Goal: Task Accomplishment & Management: Use online tool/utility

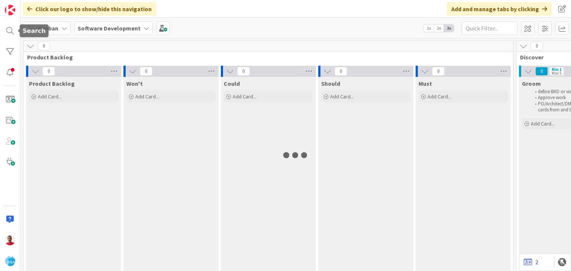
click at [8, 32] on div at bounding box center [10, 30] width 15 height 15
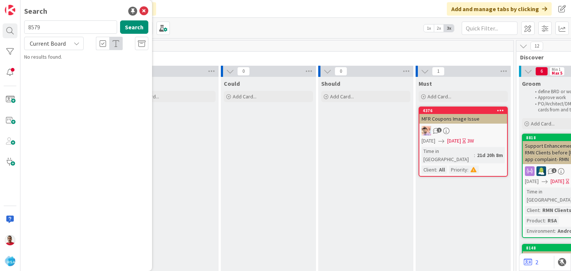
type input "8579"
click at [87, 64] on span "RMN New UI Update- [PERSON_NAME] Food Giant" at bounding box center [91, 69] width 112 height 14
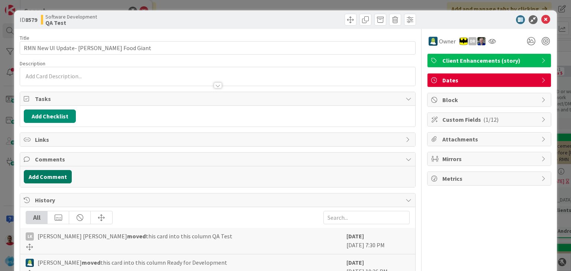
click at [49, 175] on button "Add Comment" at bounding box center [48, 176] width 48 height 13
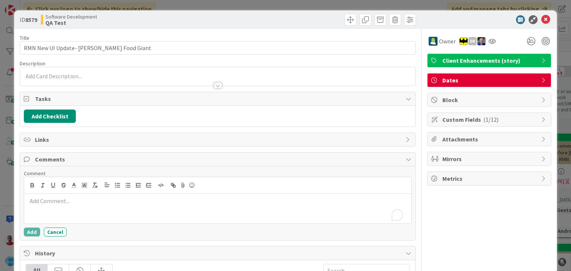
click at [70, 207] on div "To enrich screen reader interactions, please activate Accessibility in Grammarl…" at bounding box center [217, 209] width 387 height 30
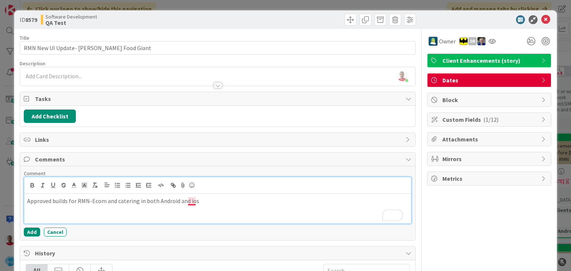
click at [191, 199] on p "Approved builds for RMN-Ecom and catering in both Android and ios" at bounding box center [217, 201] width 381 height 9
click at [76, 201] on p "Approved builds for RMN-Ecom and catering in both Android and iOS." at bounding box center [217, 201] width 381 height 9
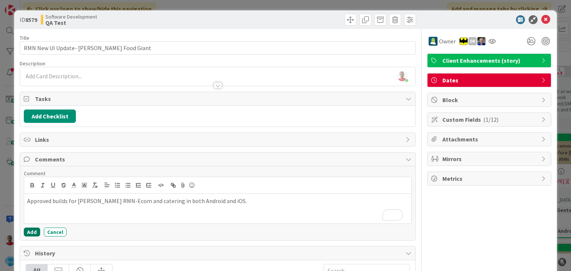
click at [31, 232] on button "Add" at bounding box center [32, 232] width 16 height 9
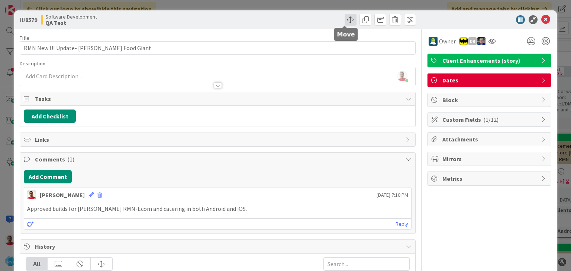
click at [345, 20] on span at bounding box center [351, 20] width 12 height 12
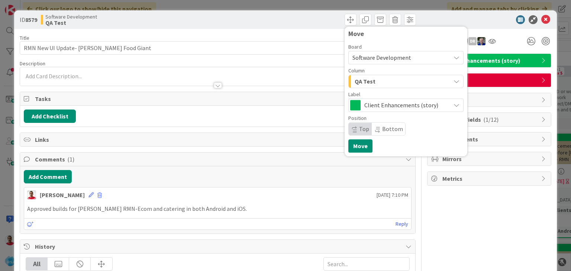
click at [359, 85] on span "QA Test" at bounding box center [365, 82] width 21 height 10
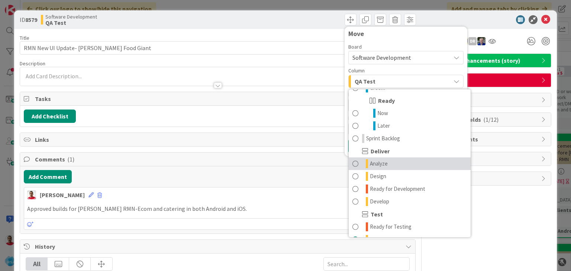
scroll to position [149, 0]
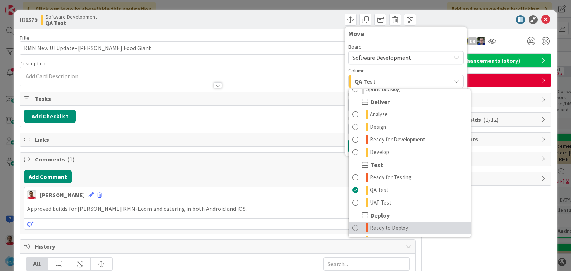
click at [375, 230] on span "Ready to Deploy" at bounding box center [389, 228] width 38 height 9
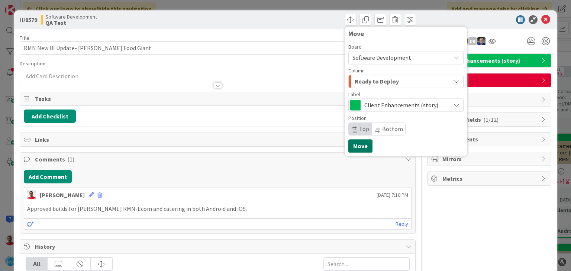
click at [357, 147] on button "Move" at bounding box center [360, 145] width 24 height 13
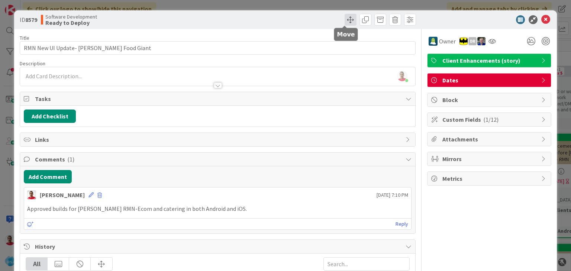
click at [345, 20] on span at bounding box center [351, 20] width 12 height 12
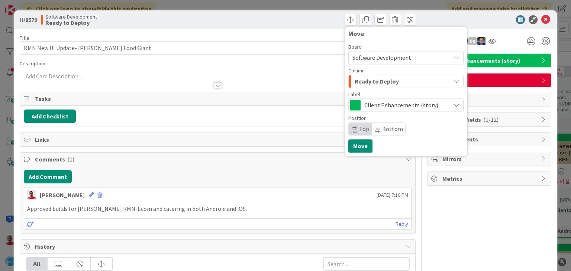
click at [380, 82] on span "Ready to Deploy" at bounding box center [377, 82] width 44 height 10
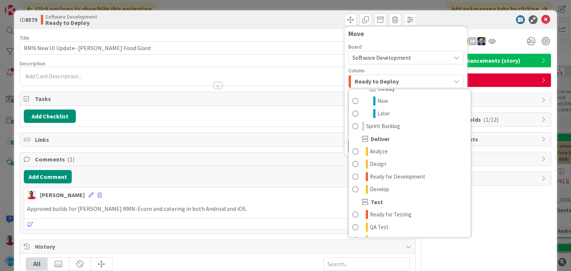
scroll to position [212, 0]
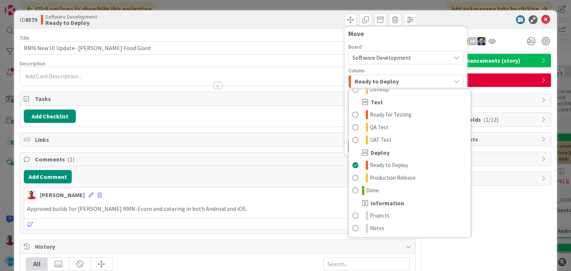
click at [503, 36] on div "Owner DR" at bounding box center [489, 41] width 124 height 13
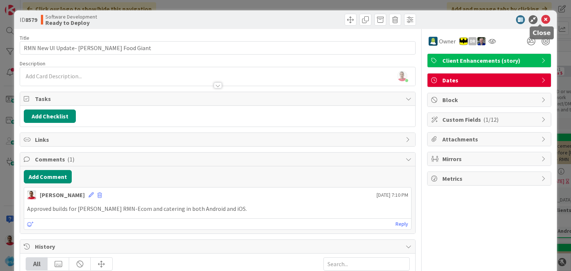
click at [541, 21] on icon at bounding box center [545, 19] width 9 height 9
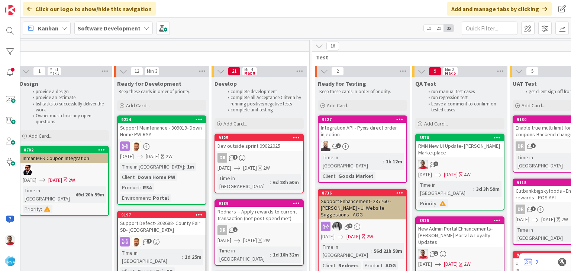
scroll to position [0, 904]
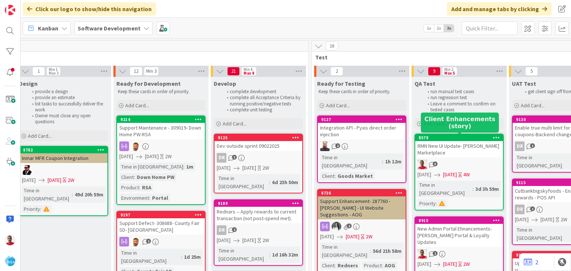
click at [451, 136] on div "8578" at bounding box center [461, 137] width 84 height 5
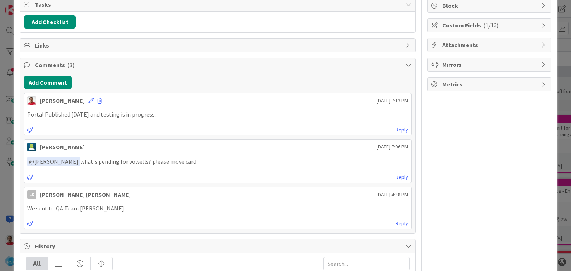
scroll to position [112, 0]
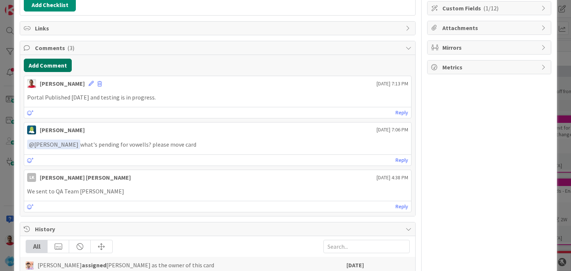
click at [42, 66] on button "Add Comment" at bounding box center [48, 65] width 48 height 13
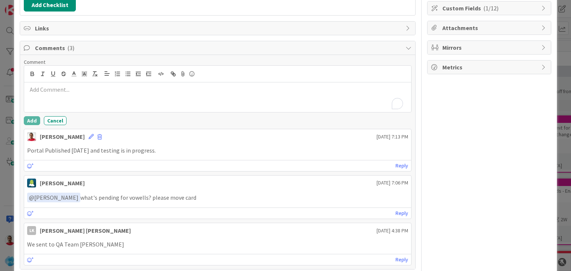
click at [61, 90] on p "To enrich screen reader interactions, please activate Accessibility in Grammarl…" at bounding box center [217, 90] width 381 height 9
click at [34, 117] on button "Add" at bounding box center [32, 120] width 16 height 9
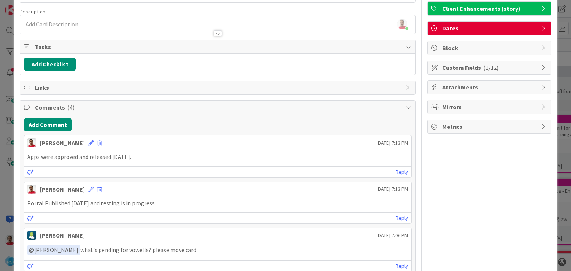
scroll to position [0, 0]
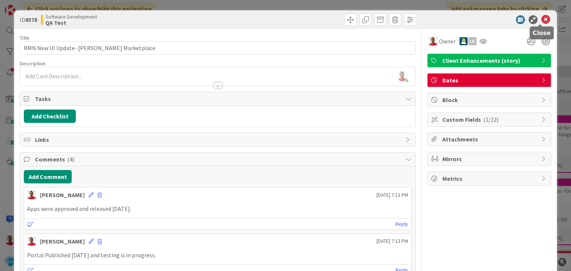
click at [541, 20] on icon at bounding box center [545, 19] width 9 height 9
